Goal: Task Accomplishment & Management: Complete application form

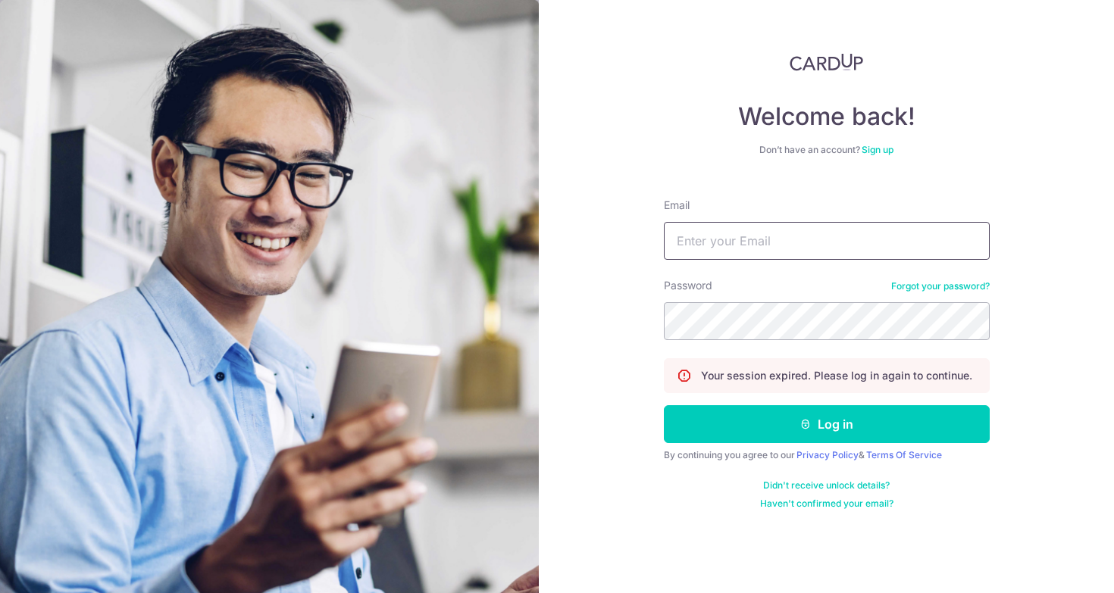
click at [760, 257] on input "Email" at bounding box center [827, 241] width 326 height 38
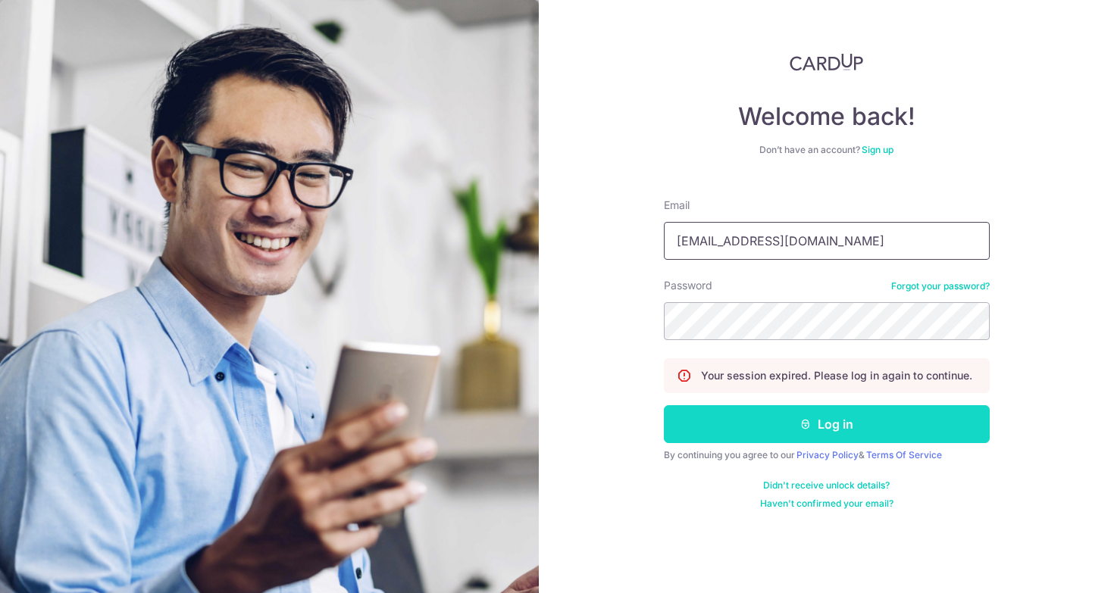
type input "[EMAIL_ADDRESS][DOMAIN_NAME]"
click at [865, 421] on button "Log in" at bounding box center [827, 424] width 326 height 38
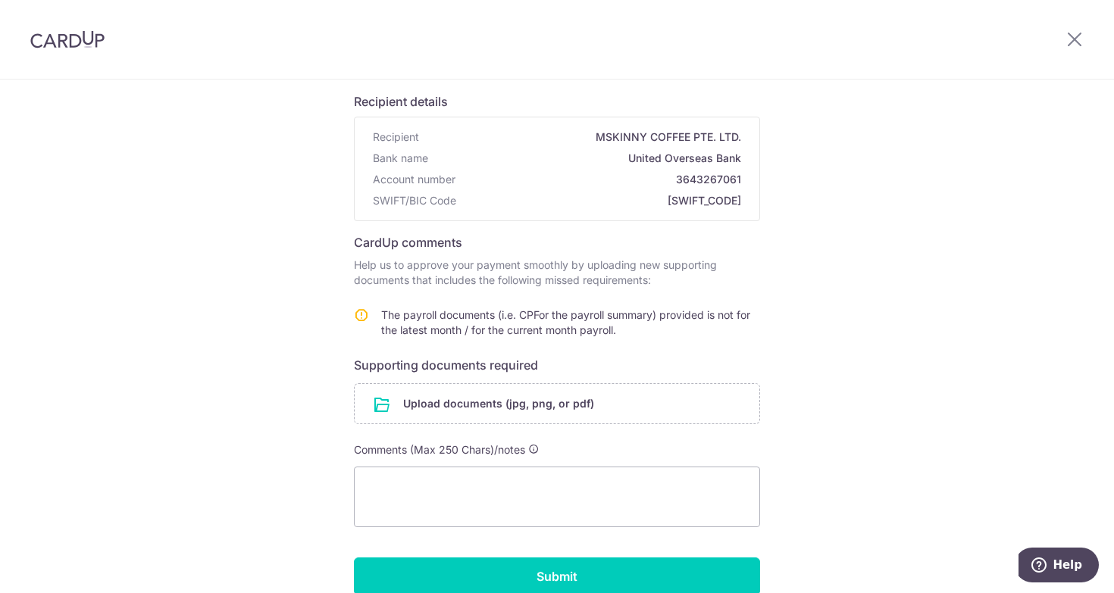
scroll to position [114, 0]
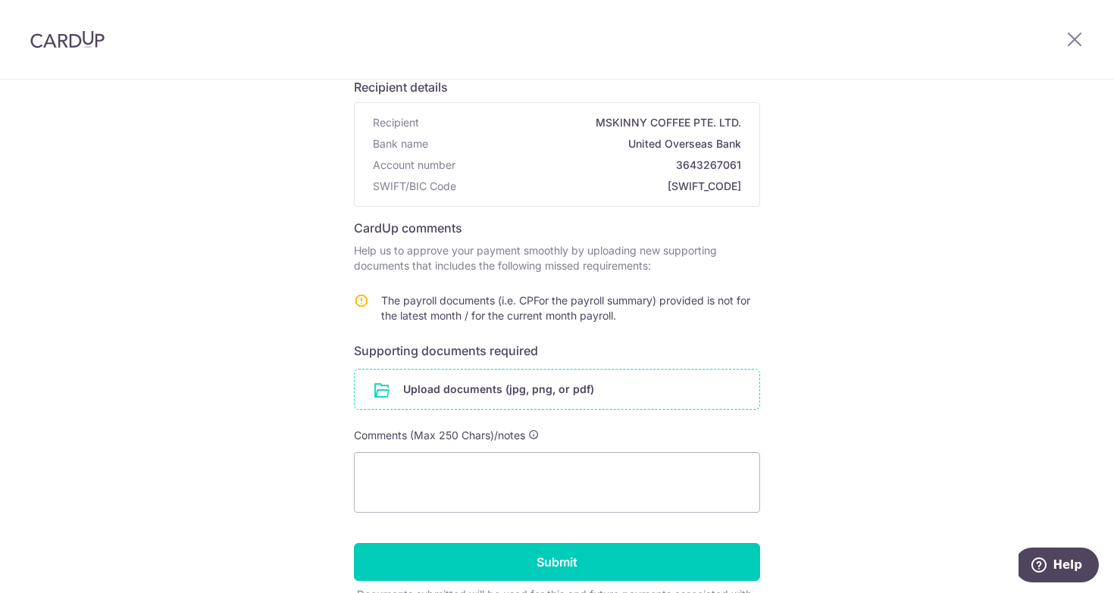
click at [617, 395] on input "file" at bounding box center [557, 389] width 405 height 39
click at [754, 334] on form "Recipient details Recipient MSKINNY COFFEE PTE. LTD. Bank name United Overseas …" at bounding box center [557, 342] width 406 height 552
click at [507, 397] on input "file" at bounding box center [557, 389] width 405 height 39
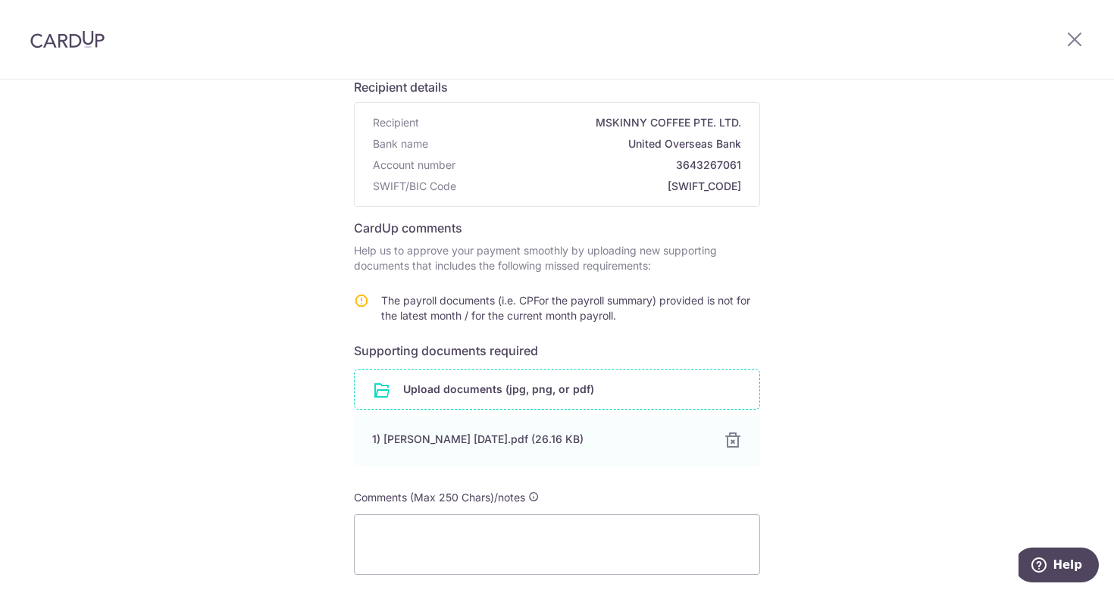
scroll to position [271, 0]
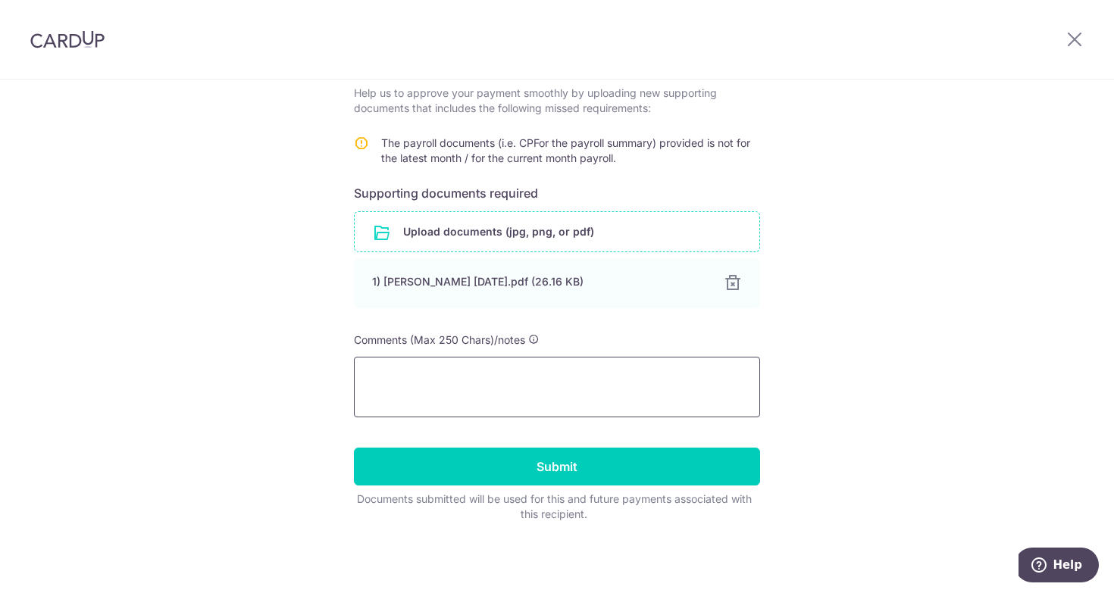
click at [515, 374] on textarea at bounding box center [557, 387] width 406 height 61
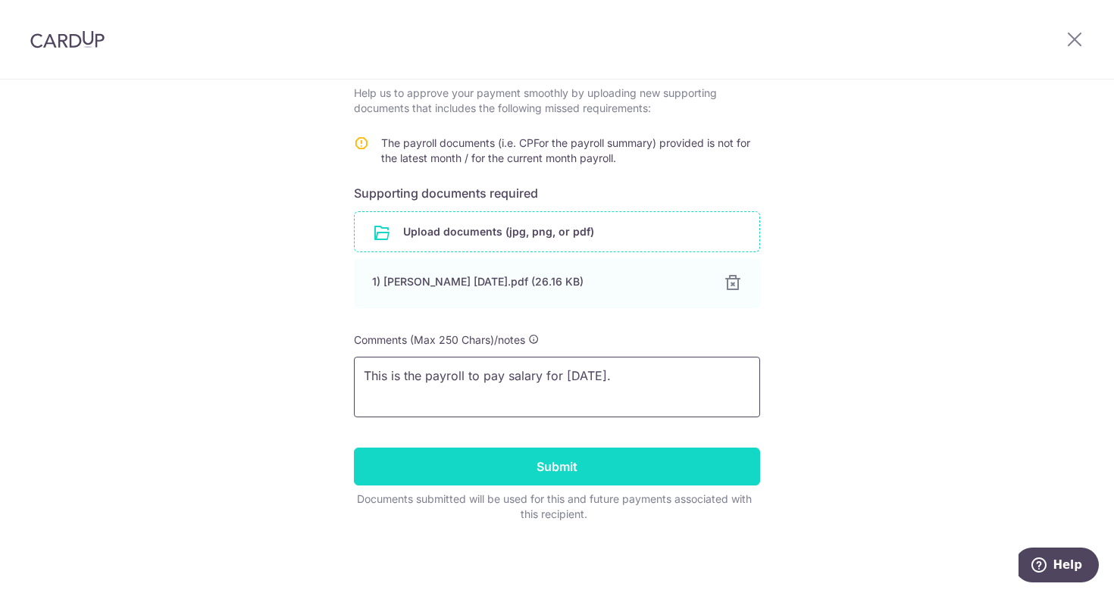
type textarea "This is the payroll to pay salary for Sep 2025."
click at [607, 465] on input "Submit" at bounding box center [557, 467] width 406 height 38
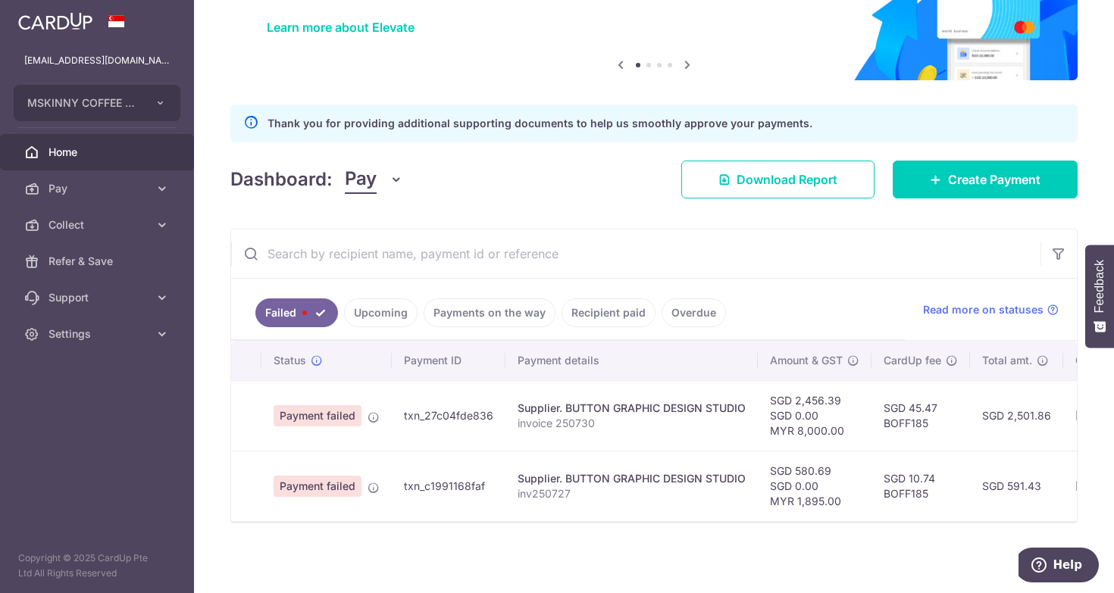
scroll to position [115, 0]
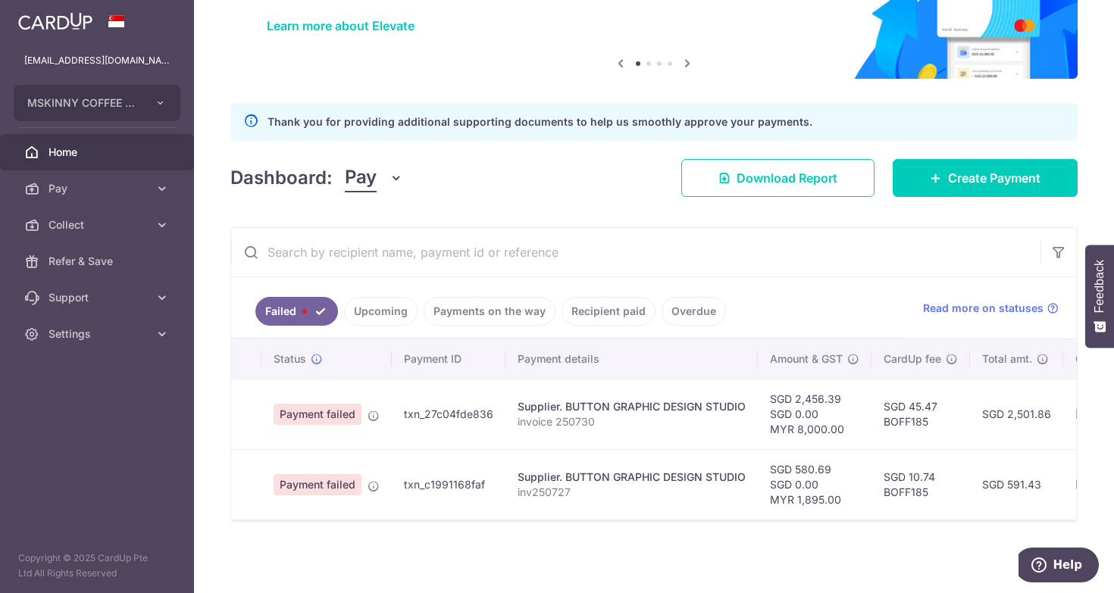
click at [386, 291] on ul "Failed Upcoming Payments on the way Recipient paid Overdue" at bounding box center [568, 307] width 674 height 61
click at [390, 304] on link "Upcoming" at bounding box center [381, 311] width 74 height 29
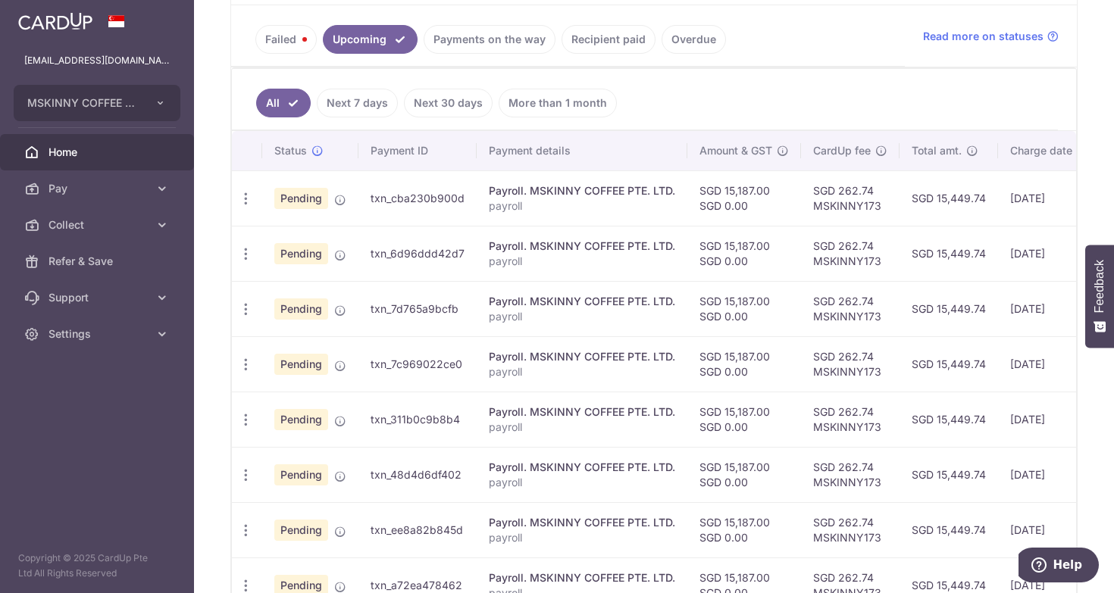
scroll to position [0, 0]
